Goal: Check status

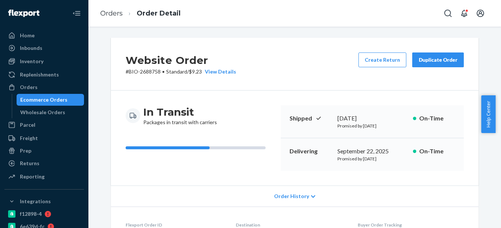
click at [62, 98] on div "Ecommerce Orders" at bounding box center [43, 99] width 47 height 7
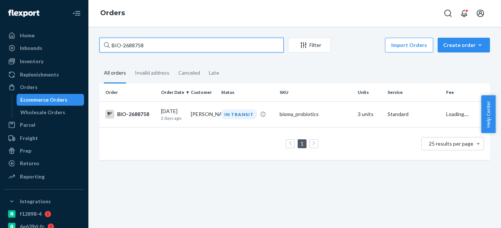
paste input "2412256"
drag, startPoint x: 125, startPoint y: 46, endPoint x: 158, endPoint y: 47, distance: 32.5
click at [158, 47] on input "BIO-2688758" at bounding box center [192, 45] width 184 height 15
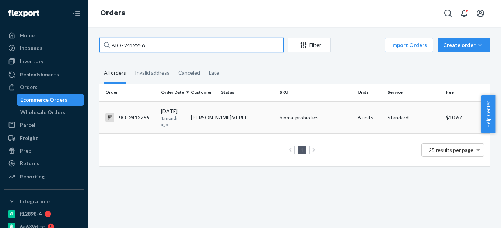
type input "BIO- 2412256"
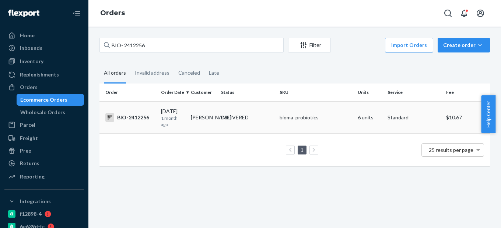
click at [149, 111] on td "BIO-2412256" at bounding box center [129, 117] width 59 height 32
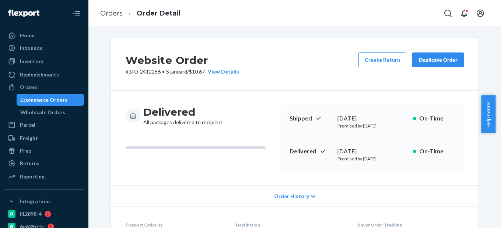
drag, startPoint x: 335, startPoint y: 149, endPoint x: 395, endPoint y: 152, distance: 60.2
click at [395, 152] on div "[DATE]" at bounding box center [373, 151] width 70 height 8
copy div "[DATE]"
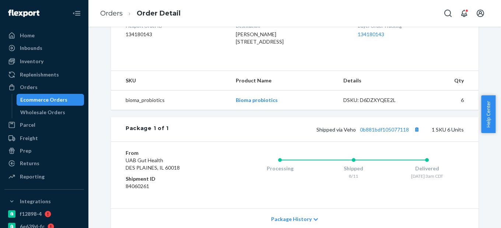
scroll to position [221, 0]
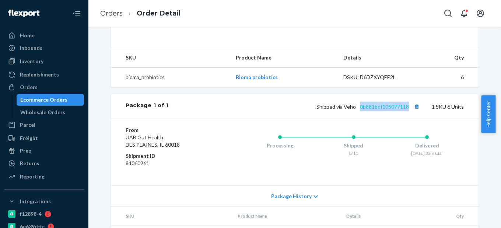
drag, startPoint x: 409, startPoint y: 121, endPoint x: 358, endPoint y: 121, distance: 51.3
click at [358, 110] on span "Shipped via Veho 0b881bdf105077118" at bounding box center [369, 106] width 105 height 6
copy link "0b881bdf105077118"
click at [56, 101] on div "Ecommerce Orders" at bounding box center [43, 99] width 47 height 7
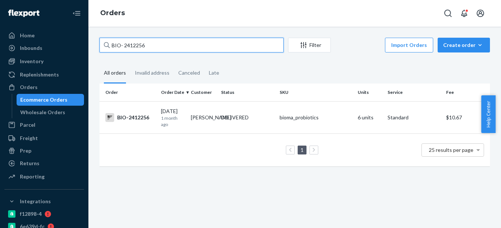
drag, startPoint x: 123, startPoint y: 45, endPoint x: 181, endPoint y: 45, distance: 58.6
click at [181, 45] on input "BIO- 2412256" at bounding box center [192, 45] width 184 height 15
paste input "657200"
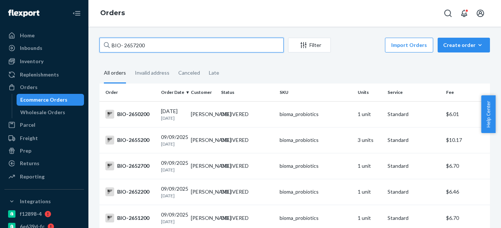
drag, startPoint x: 124, startPoint y: 43, endPoint x: 168, endPoint y: 43, distance: 43.9
click at [168, 43] on input "BIO- 2657200" at bounding box center [192, 45] width 184 height 15
type input "BIO- 2657200"
